Goal: Task Accomplishment & Management: Manage account settings

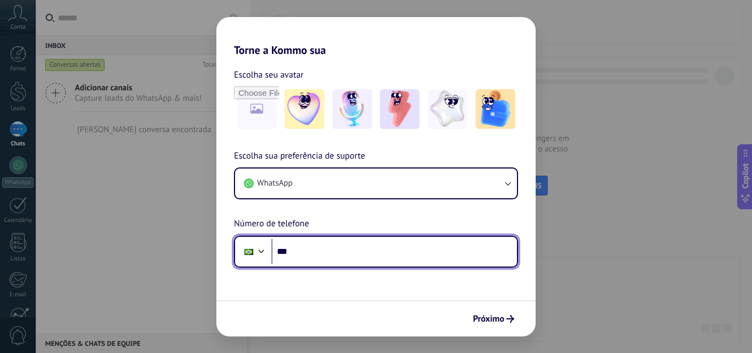
click at [315, 259] on input "***" at bounding box center [393, 251] width 245 height 25
click at [262, 250] on div at bounding box center [261, 249] width 13 height 13
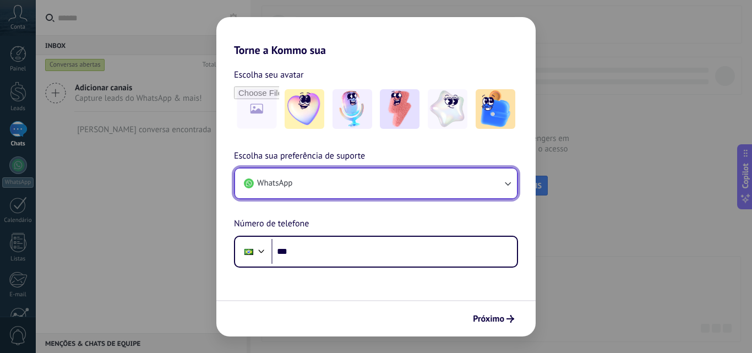
click at [321, 148] on div "Escolha seu avatar [PERSON_NAME] sua preferência de suporte WhatsApp Número de …" at bounding box center [375, 162] width 319 height 211
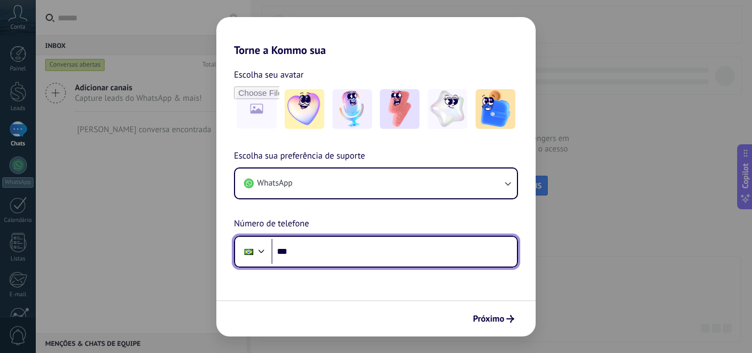
click at [320, 245] on input "***" at bounding box center [393, 251] width 245 height 25
type input "**********"
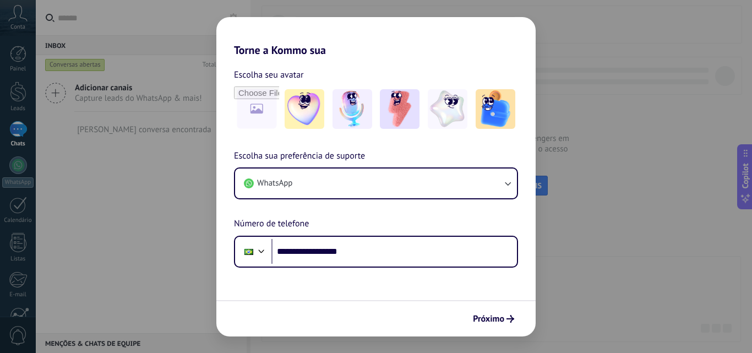
click at [499, 319] on span "Próximo" at bounding box center [488, 319] width 31 height 8
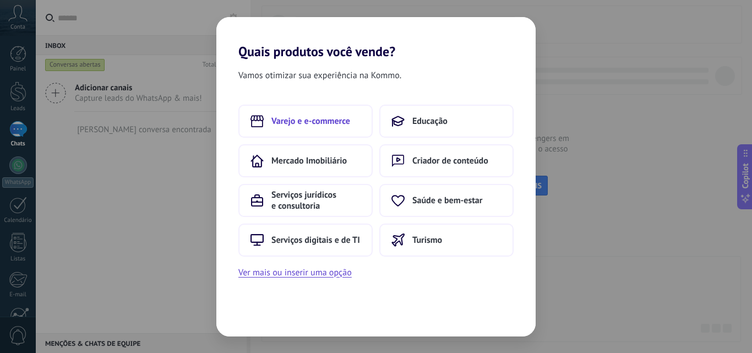
click at [311, 120] on span "Varejo e e-commerce" at bounding box center [310, 121] width 79 height 11
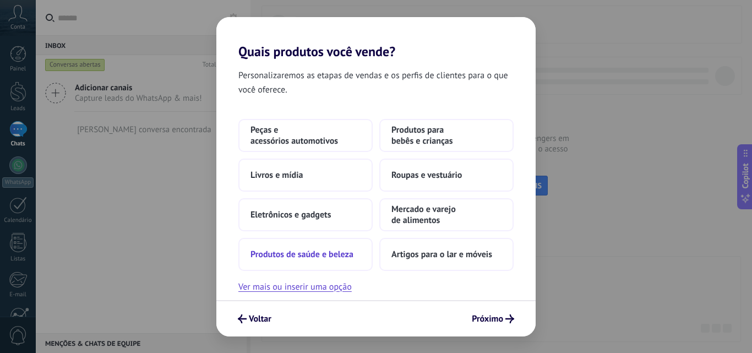
click at [344, 261] on button "Produtos de saúde e beleza" at bounding box center [305, 254] width 134 height 33
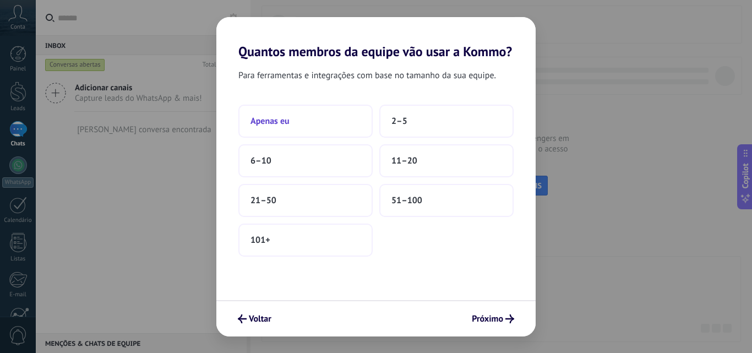
click at [304, 120] on button "Apenas eu" at bounding box center [305, 121] width 134 height 33
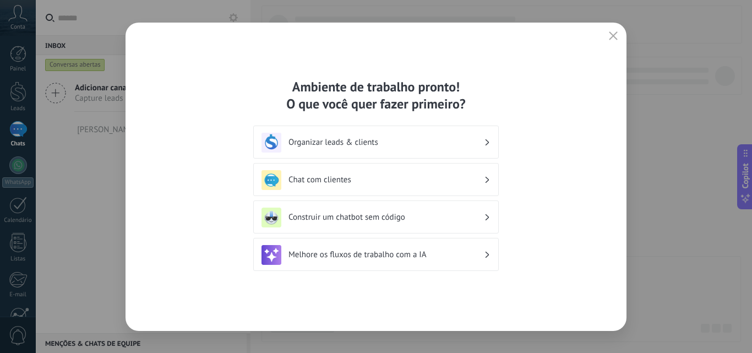
click at [447, 220] on h3 "Construir um chatbot sem código" at bounding box center [385, 217] width 195 height 10
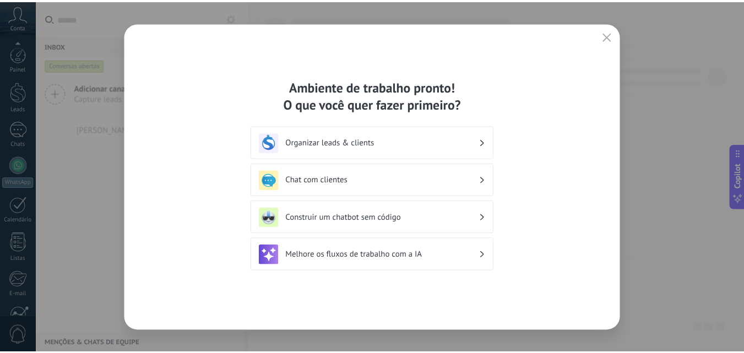
scroll to position [105, 0]
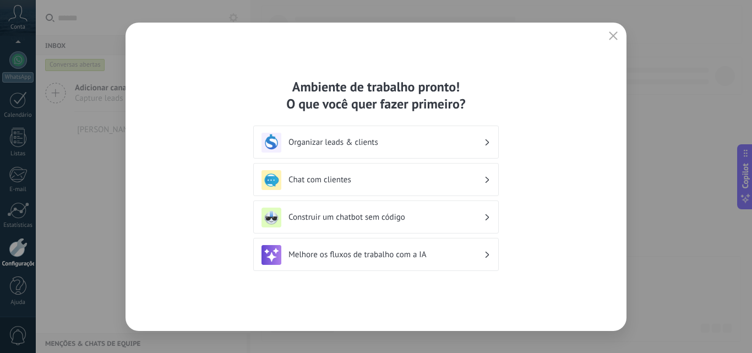
click at [486, 216] on icon at bounding box center [487, 217] width 4 height 7
click at [268, 217] on img at bounding box center [271, 218] width 20 height 20
click at [489, 217] on div "Construir um chatbot sem código" at bounding box center [375, 218] width 229 height 20
click at [542, 162] on div "Ambiente de trabalho pronto! O que você quer fazer primeiro? Organizar leads & …" at bounding box center [375, 177] width 501 height 308
click at [376, 217] on h3 "Construir um chatbot sem código" at bounding box center [385, 217] width 195 height 10
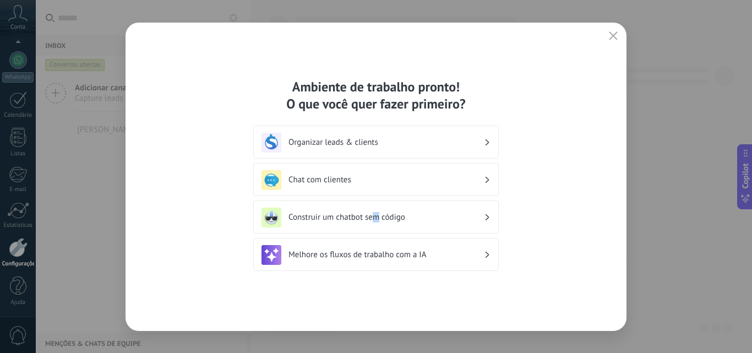
click at [379, 220] on h3 "Construir um chatbot sem código" at bounding box center [385, 217] width 195 height 10
click at [379, 221] on h3 "Construir um chatbot sem código" at bounding box center [385, 217] width 195 height 10
click at [351, 188] on div "Chat com clientes" at bounding box center [375, 180] width 229 height 20
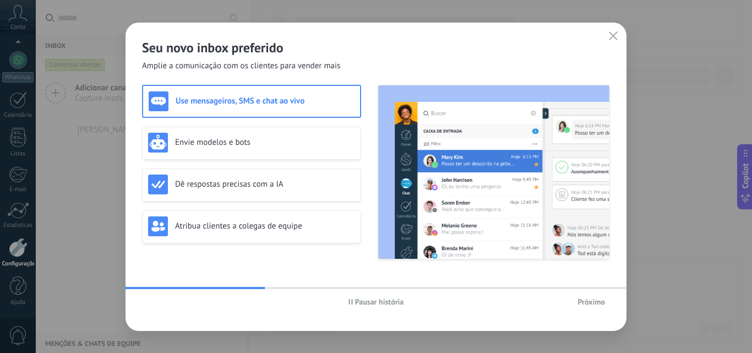
click at [381, 303] on span "Pausar história" at bounding box center [379, 302] width 49 height 8
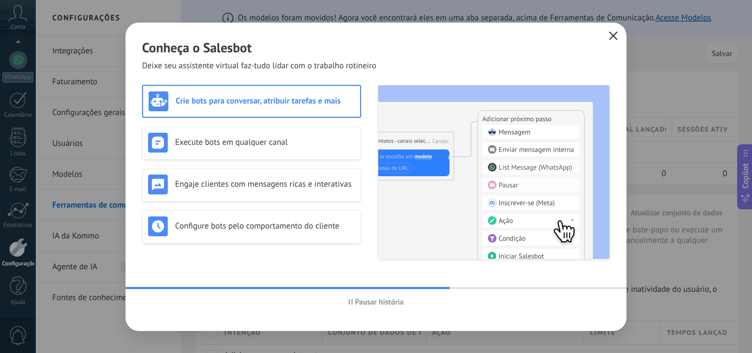
click at [615, 34] on icon "button" at bounding box center [613, 35] width 9 height 9
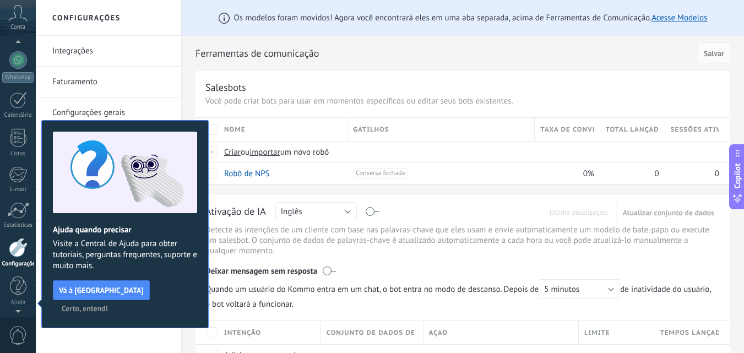
scroll to position [6, 0]
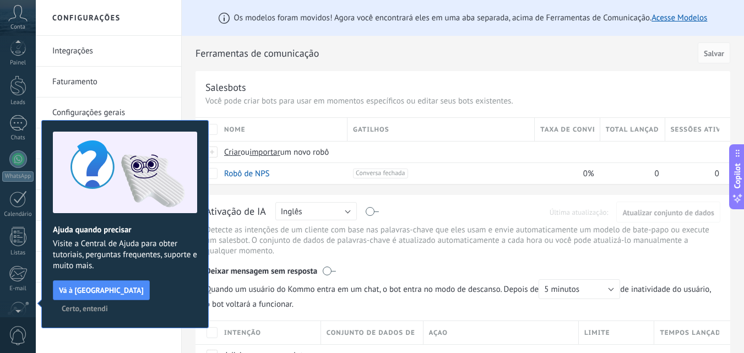
click at [565, 77] on div "Salesbots Você pode criar bots para usar em momentos específicos ou editar seus…" at bounding box center [462, 127] width 534 height 113
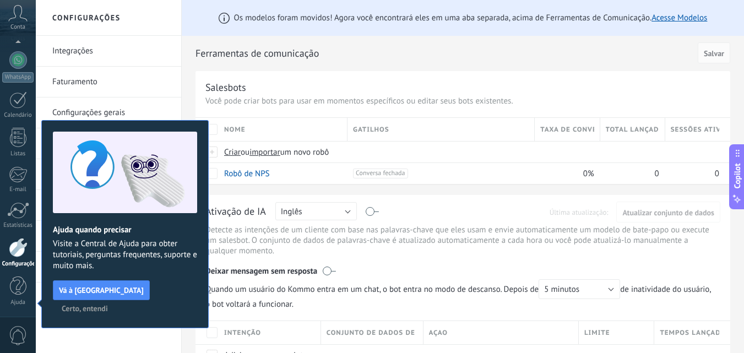
click at [108, 304] on span "Certo, entendi" at bounding box center [85, 308] width 46 height 8
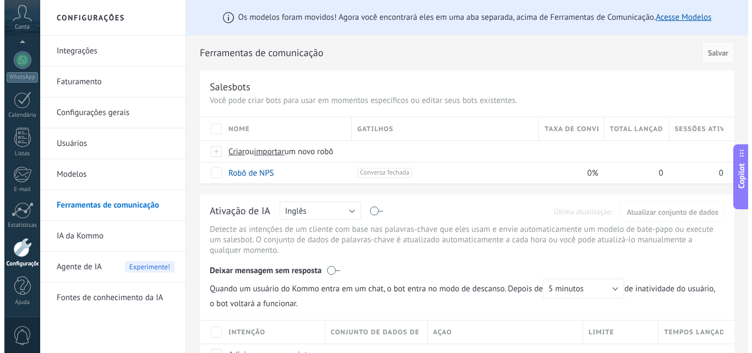
scroll to position [0, 0]
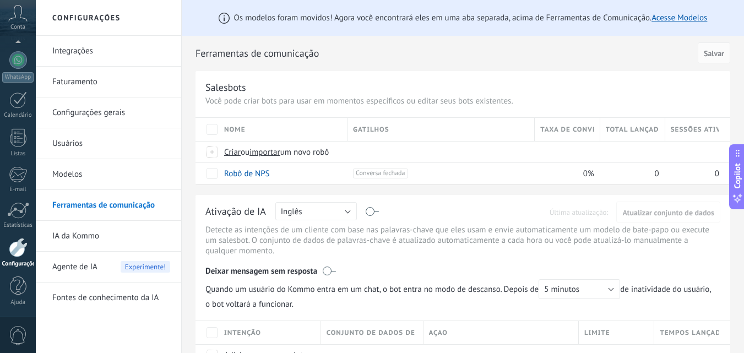
click at [17, 14] on icon at bounding box center [17, 13] width 19 height 17
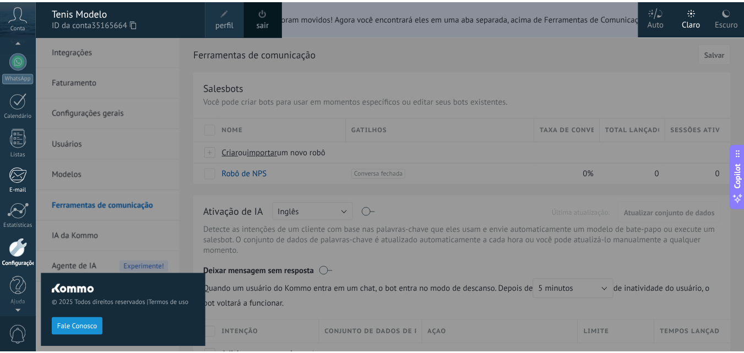
scroll to position [105, 0]
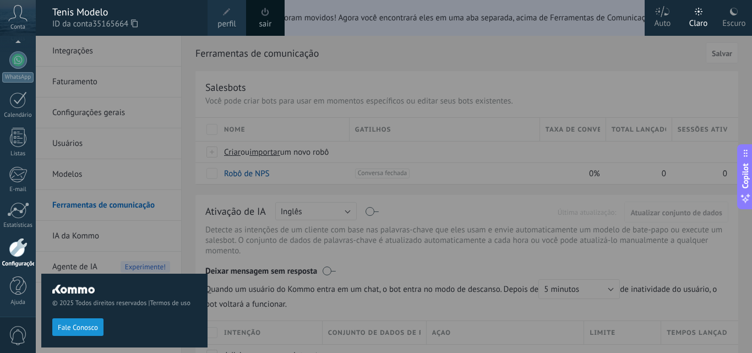
click at [19, 250] on div at bounding box center [18, 247] width 19 height 19
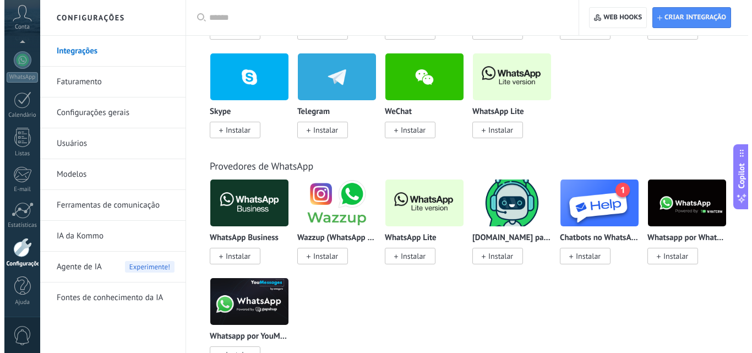
scroll to position [330, 0]
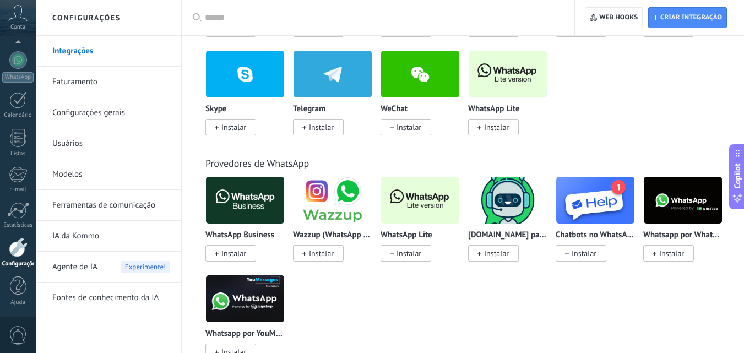
click at [425, 253] on span "Instalar" at bounding box center [405, 253] width 51 height 17
click at [128, 269] on span "Experimente!" at bounding box center [146, 267] width 50 height 12
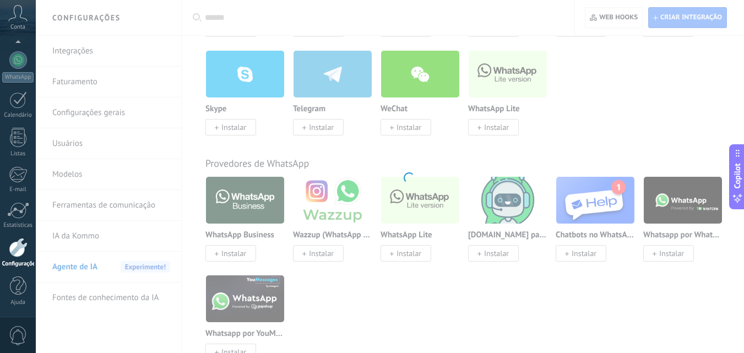
drag, startPoint x: 126, startPoint y: 270, endPoint x: 102, endPoint y: 269, distance: 23.7
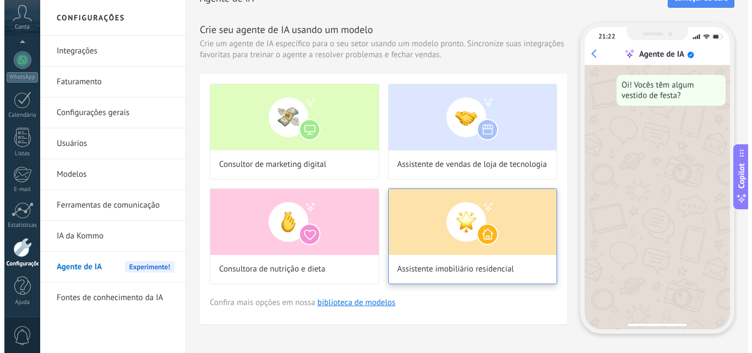
scroll to position [36, 0]
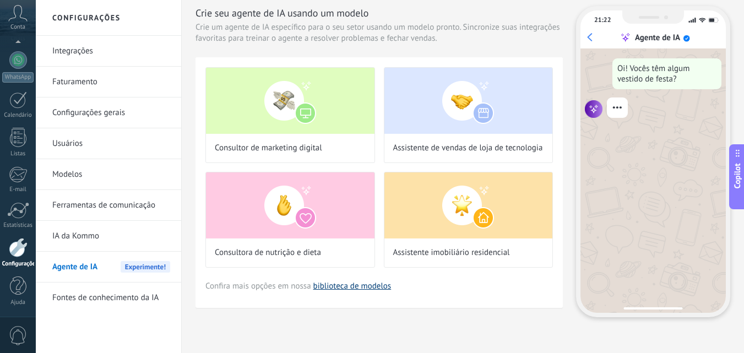
click at [356, 288] on link "biblioteca de modelos" at bounding box center [352, 286] width 78 height 10
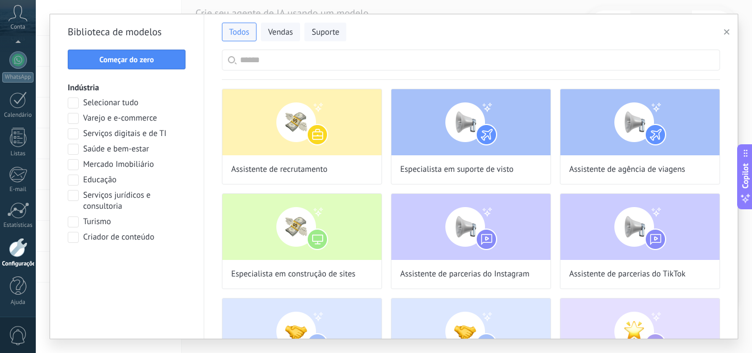
scroll to position [242, 0]
click at [75, 147] on span at bounding box center [73, 149] width 11 height 11
click at [138, 264] on span "Aplicar" at bounding box center [127, 266] width 23 height 8
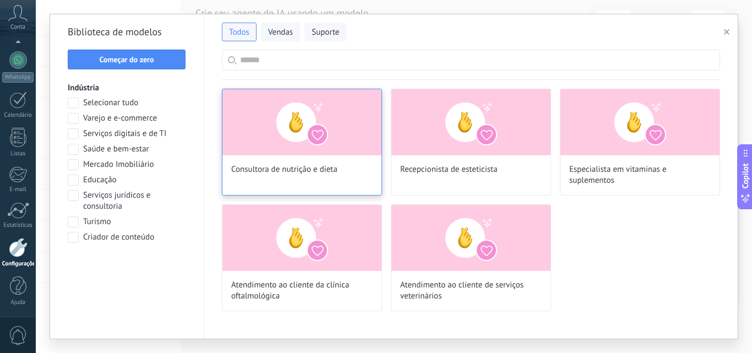
scroll to position [101, 0]
click at [289, 124] on img at bounding box center [301, 122] width 159 height 66
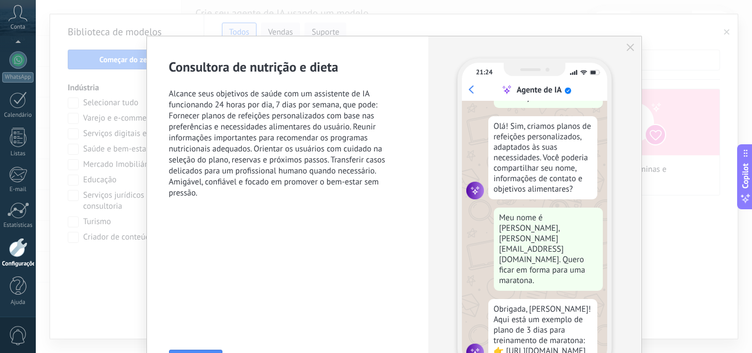
scroll to position [0, 0]
click at [630, 44] on icon "button" at bounding box center [630, 47] width 8 height 8
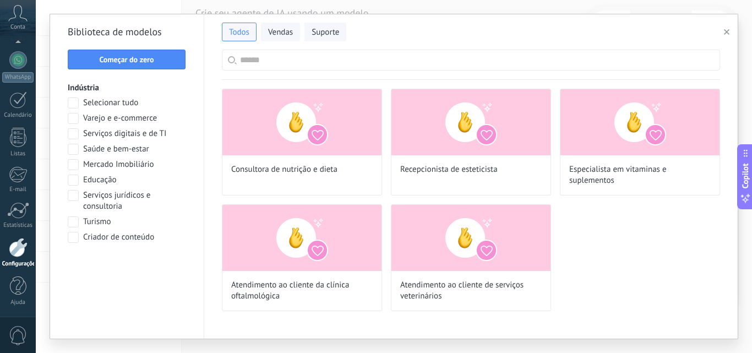
click at [726, 29] on span "button" at bounding box center [727, 32] width 6 height 8
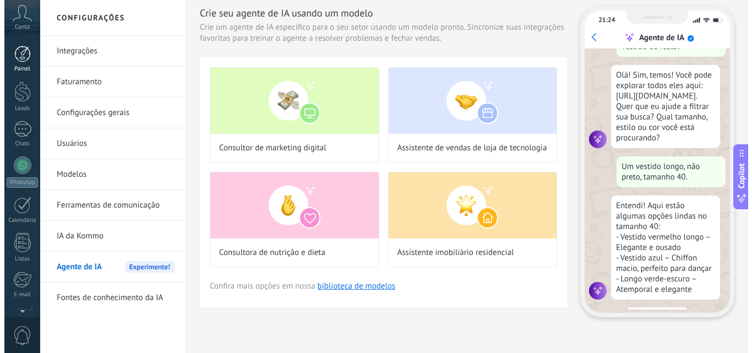
scroll to position [33, 0]
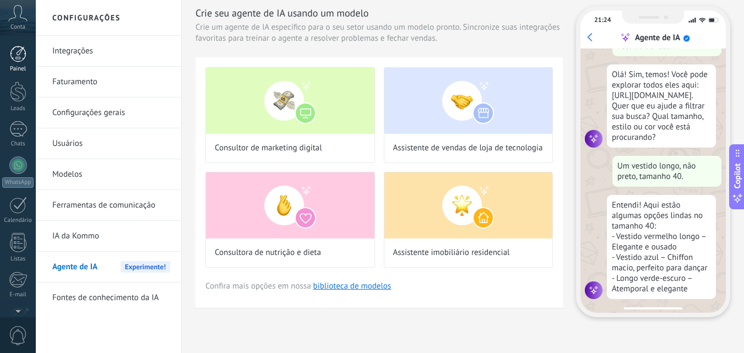
click at [20, 57] on div at bounding box center [18, 54] width 17 height 17
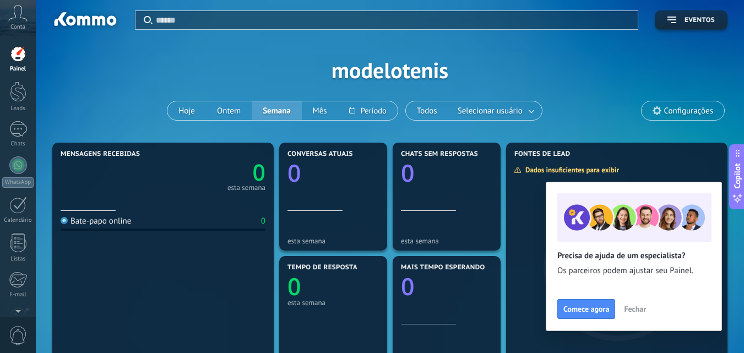
click at [678, 114] on span "Configurações" at bounding box center [688, 110] width 49 height 9
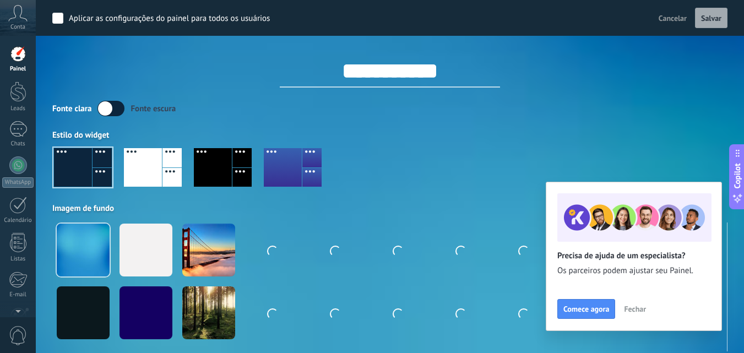
click at [679, 19] on span "Cancelar" at bounding box center [672, 18] width 28 height 10
